Goal: Download file/media

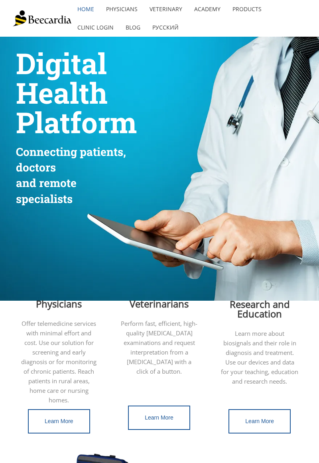
click at [164, 320] on p "Perform fast, efficient, high-quality ECG examinations and request interpretati…" at bounding box center [158, 347] width 77 height 57
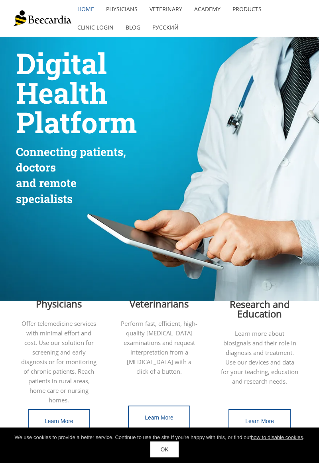
click at [171, 451] on link "OK" at bounding box center [164, 450] width 28 height 16
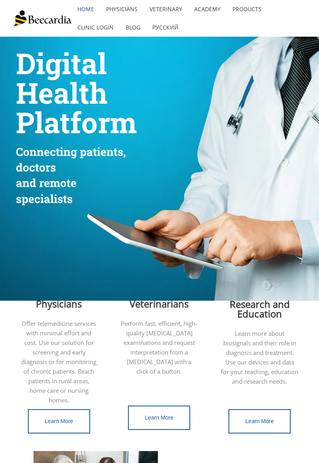
click at [160, 419] on span "Learn More" at bounding box center [159, 417] width 29 height 6
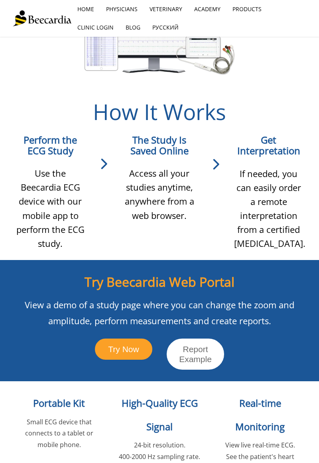
scroll to position [606, 0]
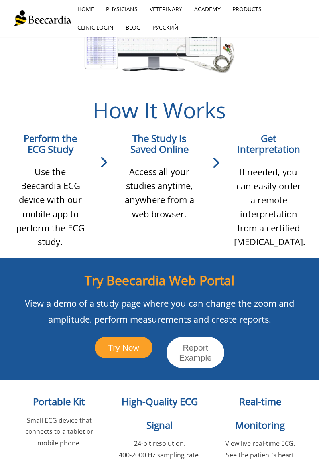
click at [126, 349] on span "Try Now" at bounding box center [123, 347] width 31 height 9
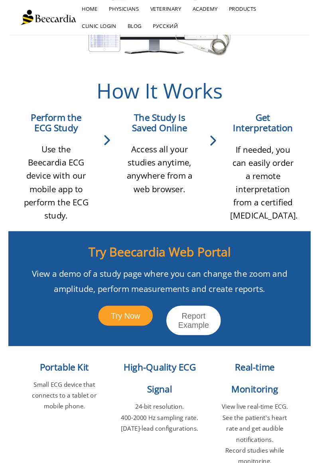
scroll to position [632, 0]
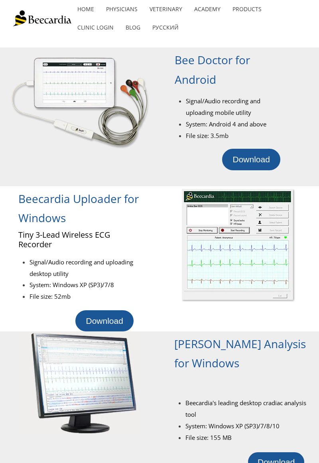
click at [256, 164] on span "Download" at bounding box center [251, 159] width 37 height 9
click at [249, 161] on span "Download" at bounding box center [251, 159] width 37 height 9
click at [49, 211] on span "Beecardia Uploader for Windows" at bounding box center [78, 208] width 120 height 34
click at [255, 37] on div at bounding box center [159, 42] width 287 height 11
click at [259, 29] on ul "home Physicians Veterinary Veterinarians Cardiologists Referrals Made Easy Vete…" at bounding box center [188, 18] width 235 height 37
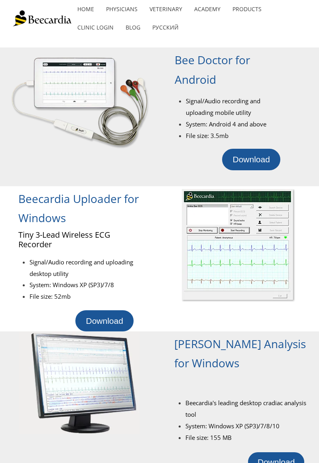
click at [247, 13] on link "Products" at bounding box center [247, 9] width 41 height 18
click at [245, 18] on link "Products" at bounding box center [247, 9] width 41 height 18
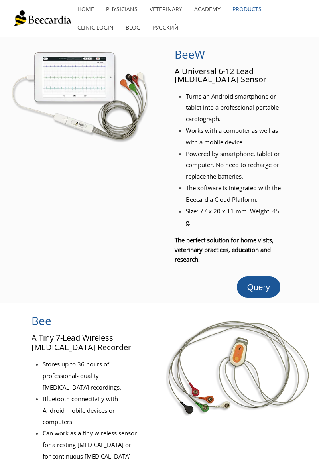
click at [263, 282] on span "Query" at bounding box center [258, 286] width 23 height 9
click at [244, 199] on span "The software is integrated with the Beecardia Cloud Platform." at bounding box center [233, 194] width 95 height 20
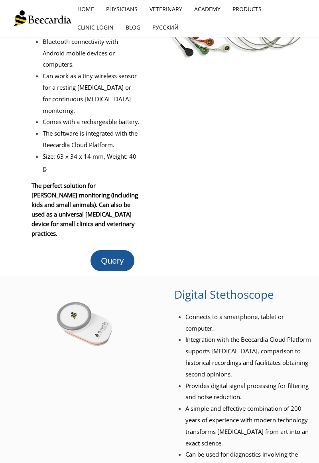
scroll to position [359, 0]
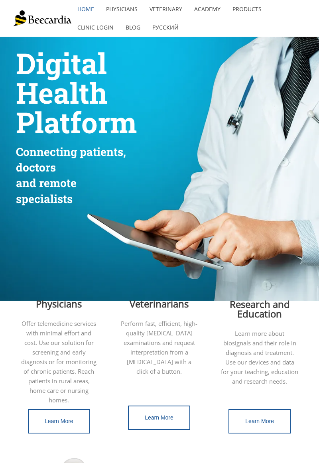
click at [162, 424] on link "Learn More" at bounding box center [159, 418] width 62 height 24
click at [158, 420] on span "Learn More" at bounding box center [159, 417] width 29 height 6
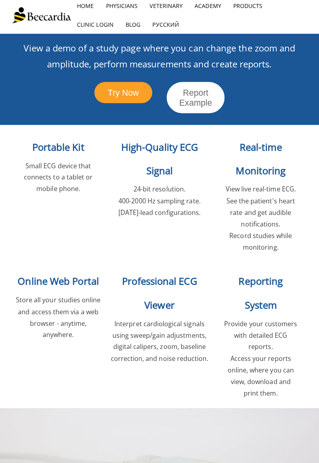
scroll to position [858, 0]
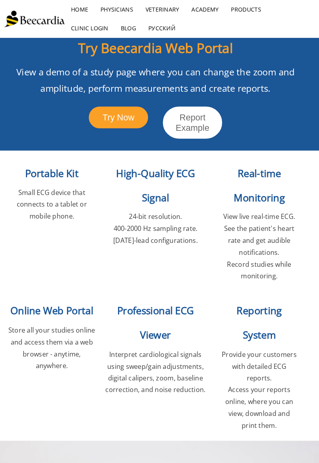
click at [293, 81] on p "View a demo of a study page where you can change the zoom and amplitude, perfor…" at bounding box center [159, 78] width 273 height 32
click at [302, 98] on div at bounding box center [159, 99] width 287 height 8
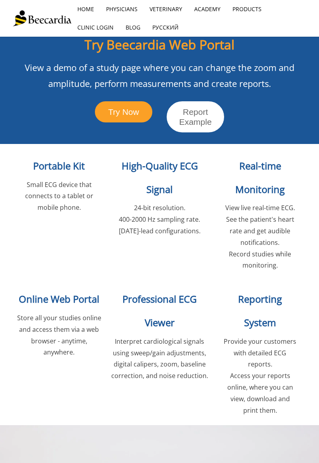
scroll to position [843, 0]
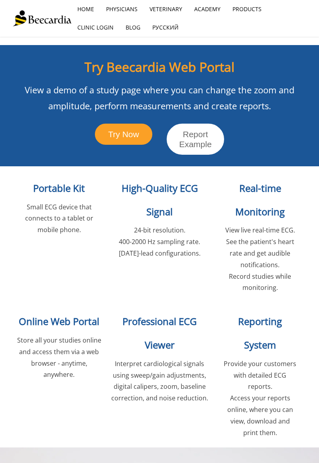
scroll to position [850, 0]
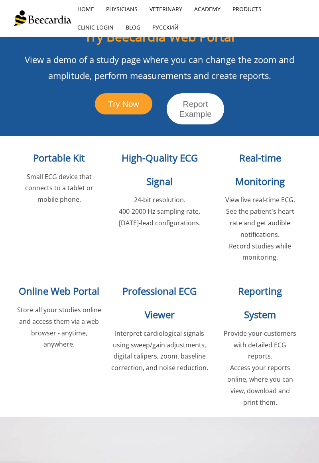
click at [244, 328] on p "Provide your customers with detailed ECG reports." at bounding box center [260, 345] width 75 height 34
click at [128, 105] on span "Try Now" at bounding box center [123, 103] width 31 height 9
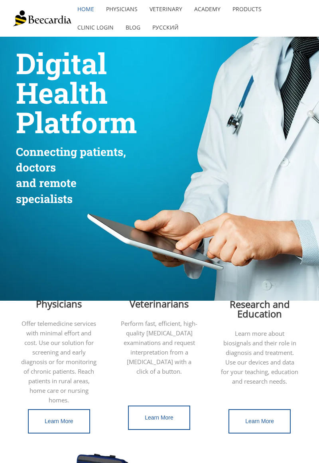
click at [169, 423] on link "Learn More" at bounding box center [159, 418] width 62 height 24
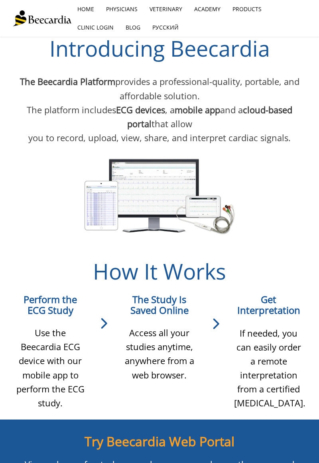
scroll to position [460, 0]
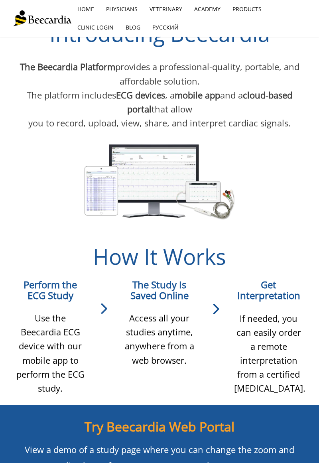
click at [178, 347] on span "Access all your studies anytime, anywhere from a web browser." at bounding box center [159, 339] width 69 height 54
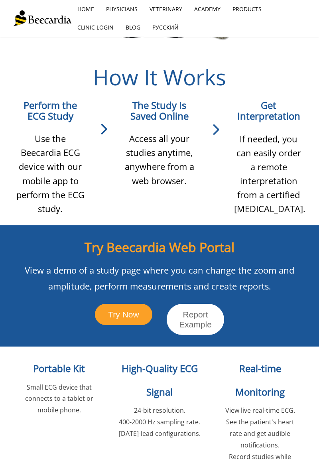
scroll to position [638, 0]
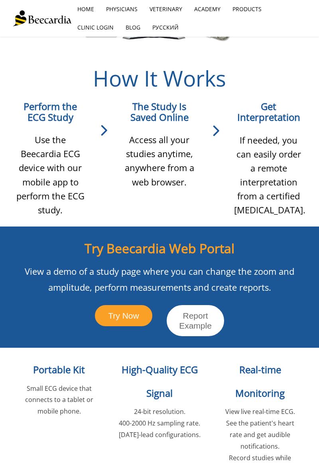
click at [122, 322] on link "Try Now" at bounding box center [123, 315] width 57 height 21
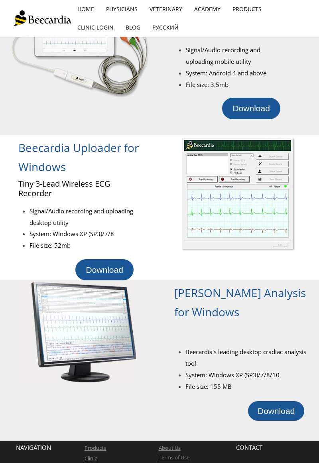
scroll to position [51, 0]
click at [249, 113] on span "Download" at bounding box center [251, 108] width 37 height 9
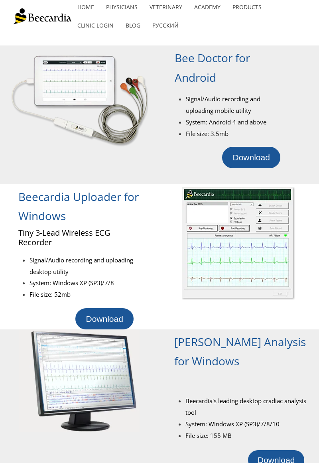
scroll to position [0, 0]
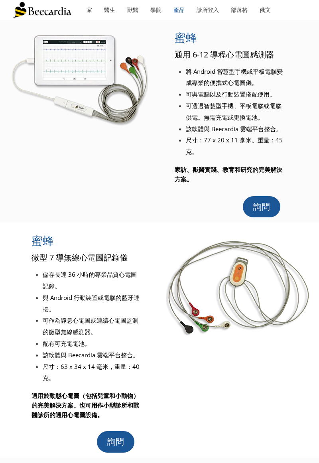
click at [300, 37] on div at bounding box center [302, 121] width 33 height 192
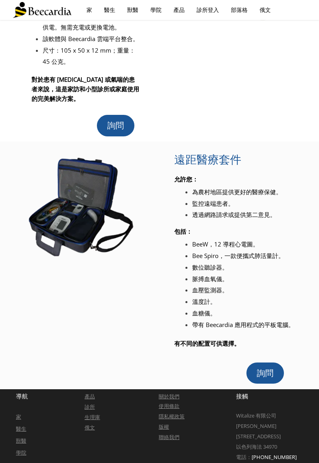
click at [267, 249] on li "BeeW，12 導程心電圖。" at bounding box center [244, 245] width 105 height 12
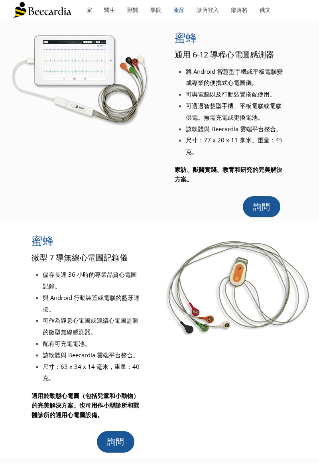
click at [261, 207] on font "詢問" at bounding box center [261, 206] width 17 height 9
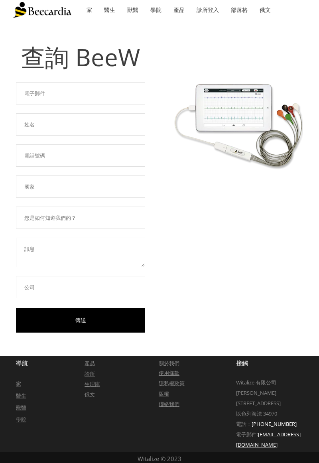
click at [23, 408] on font "獸醫" at bounding box center [21, 407] width 10 height 7
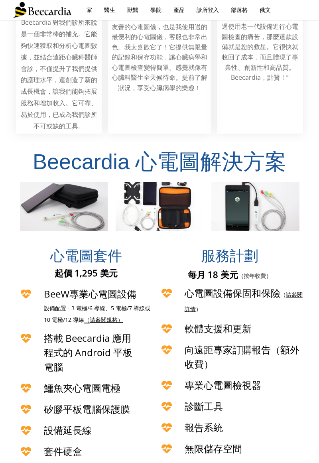
click at [266, 340] on div "向遠距專家訂購報告（額外收費）" at bounding box center [230, 358] width 146 height 36
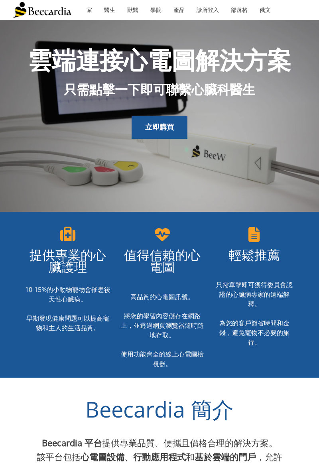
click at [164, 122] on link "立即購買" at bounding box center [160, 127] width 56 height 23
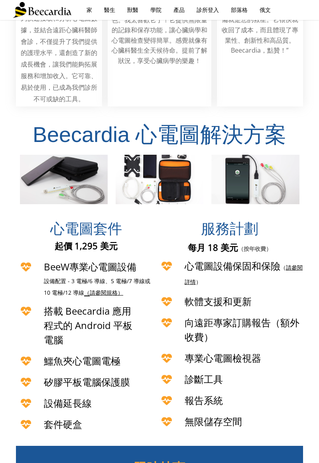
scroll to position [1378, 0]
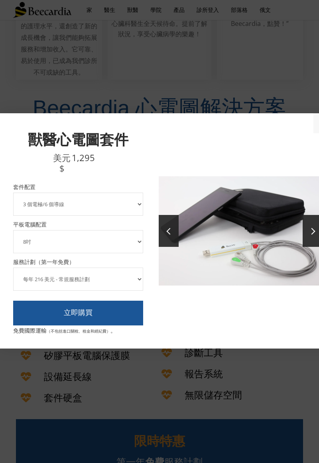
click at [187, 393] on div at bounding box center [159, 231] width 319 height 463
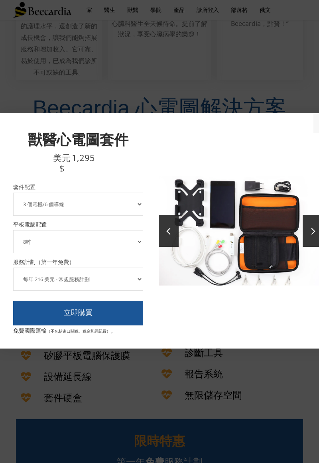
click at [275, 109] on div at bounding box center [159, 231] width 319 height 463
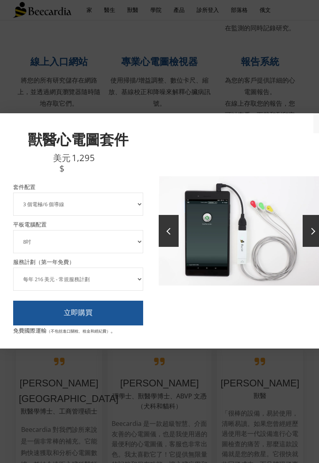
scroll to position [900, 0]
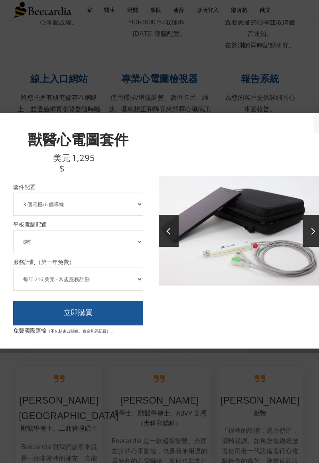
click at [309, 247] on link at bounding box center [313, 231] width 20 height 32
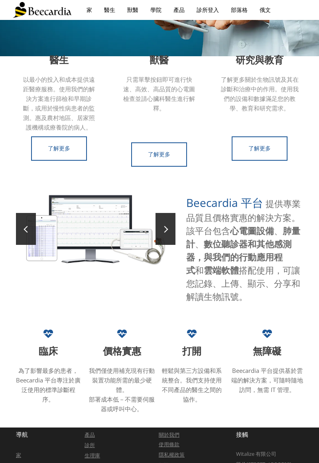
scroll to position [221, 0]
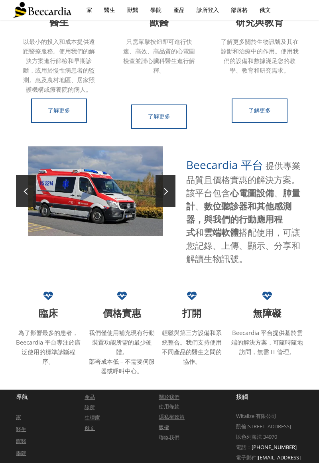
click at [170, 399] on font "關於我們" at bounding box center [169, 396] width 21 height 7
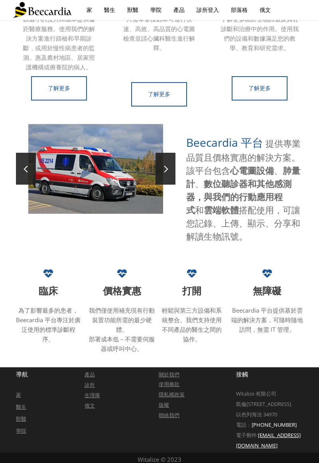
scroll to position [245, 0]
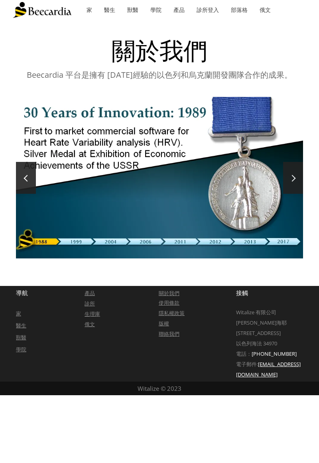
click at [175, 305] on font "使用條款" at bounding box center [169, 302] width 21 height 7
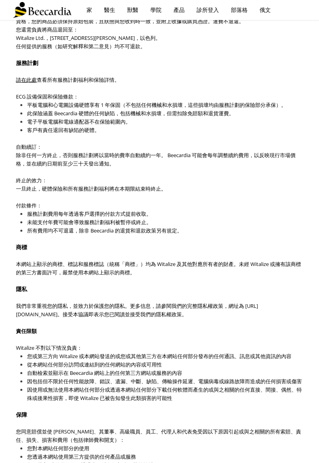
scroll to position [383, 0]
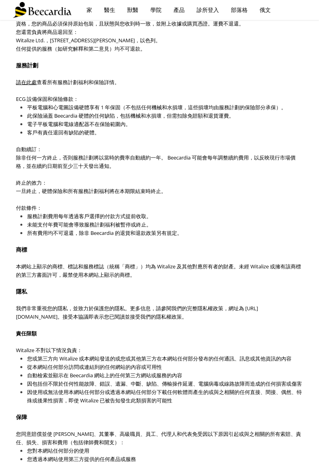
click at [26, 86] on font "請在此處" at bounding box center [26, 82] width 21 height 7
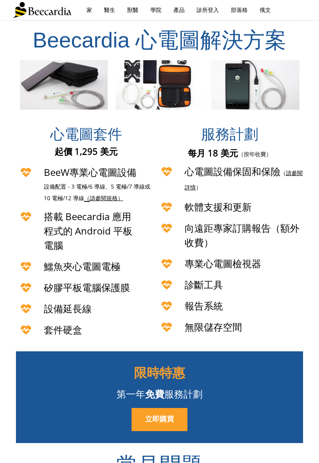
scroll to position [1415, 0]
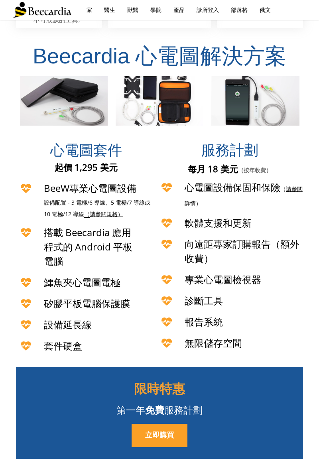
click at [112, 210] on font "規格）" at bounding box center [115, 214] width 17 height 8
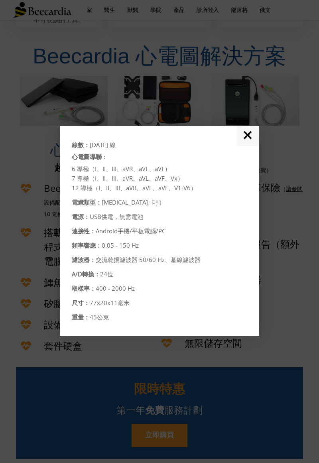
click at [245, 146] on link "✕" at bounding box center [248, 136] width 22 height 20
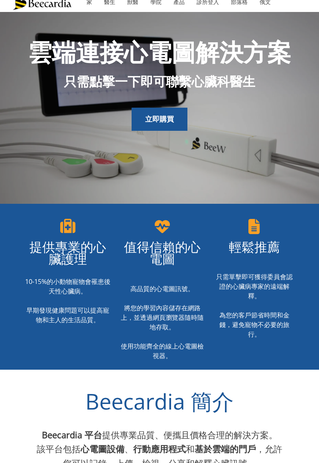
scroll to position [0, 0]
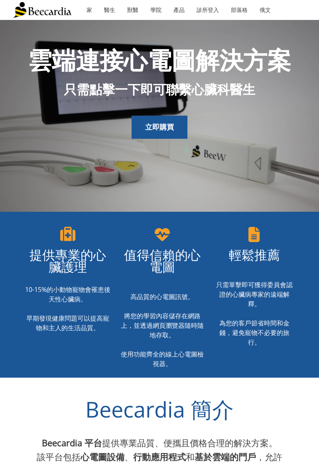
click at [211, 11] on font "診所登入" at bounding box center [208, 10] width 22 height 8
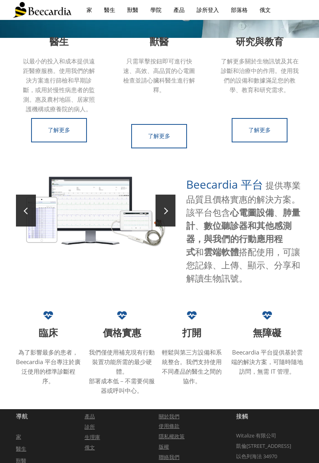
scroll to position [203, 0]
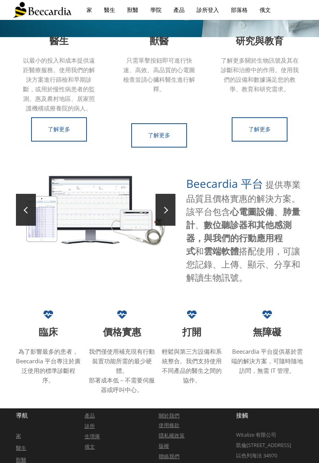
click at [236, 186] on font "Beecardia 平台" at bounding box center [224, 183] width 77 height 15
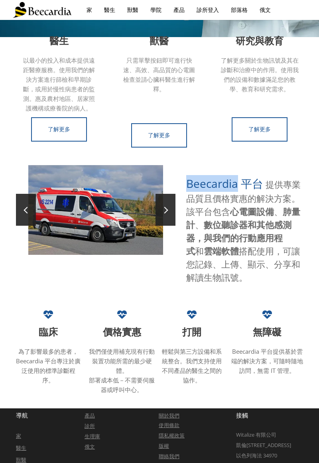
click at [254, 187] on font "Beecardia 平台" at bounding box center [224, 183] width 77 height 15
click at [248, 184] on font "Beecardia 平台" at bounding box center [224, 183] width 77 height 15
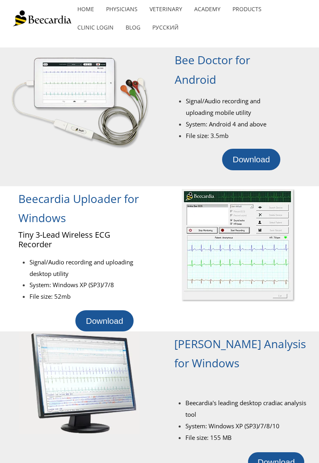
click at [258, 161] on span "Download" at bounding box center [251, 159] width 37 height 9
